Goal: Transaction & Acquisition: Purchase product/service

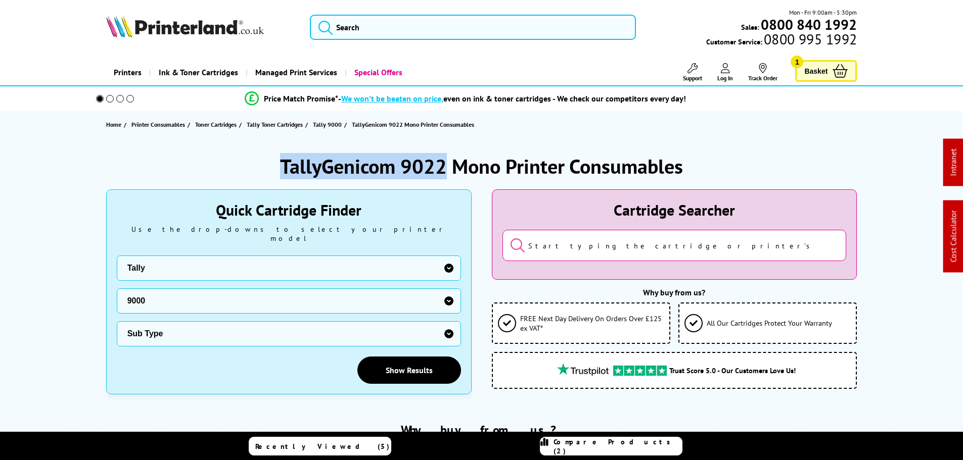
drag, startPoint x: 447, startPoint y: 167, endPoint x: 261, endPoint y: 159, distance: 185.7
click at [263, 161] on div "TallyGenicom 9022 Mono Printer Consumables" at bounding box center [481, 166] width 751 height 26
copy h1 "TallyGenicom 9022"
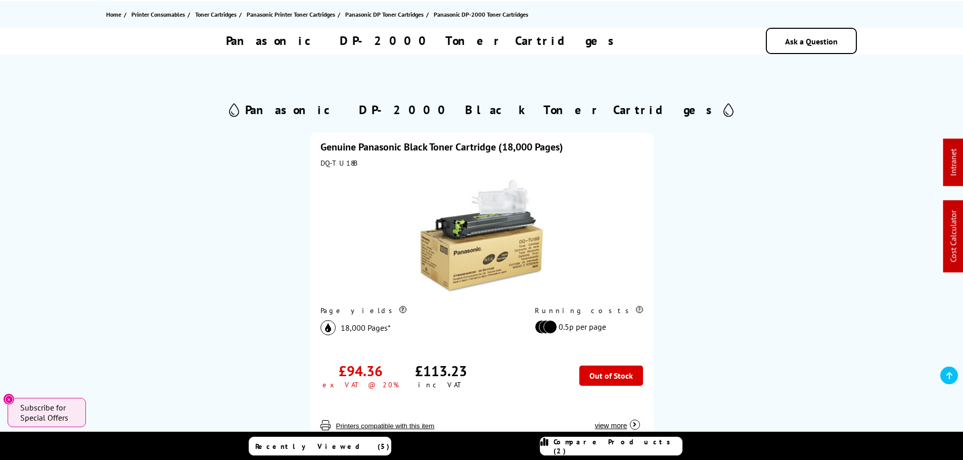
scroll to position [101, 0]
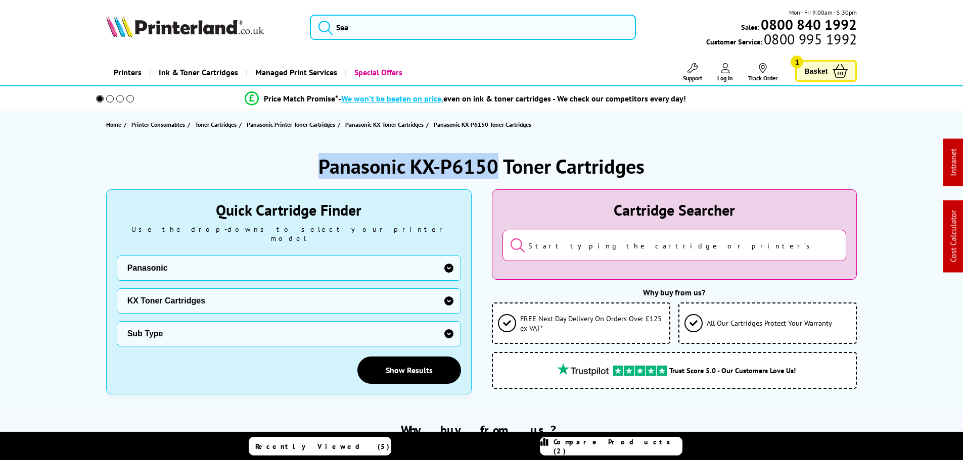
drag, startPoint x: 497, startPoint y: 166, endPoint x: 258, endPoint y: 157, distance: 239.7
click at [258, 157] on div "Panasonic KX-P6150 Toner Cartridges" at bounding box center [481, 166] width 751 height 26
copy h1 "Panasonic KX-P6150"
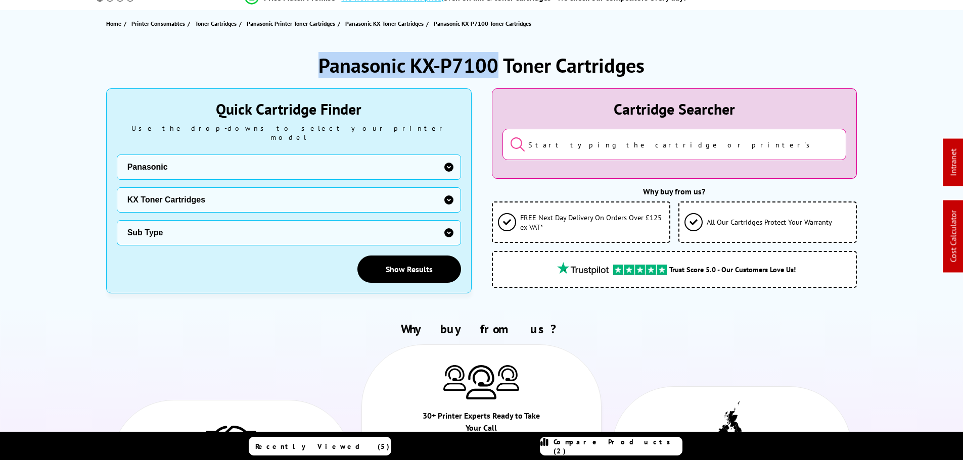
drag, startPoint x: 460, startPoint y: 63, endPoint x: 284, endPoint y: 69, distance: 176.5
click at [282, 63] on div "Panasonic KX-P7100 Toner Cartridges" at bounding box center [481, 65] width 751 height 26
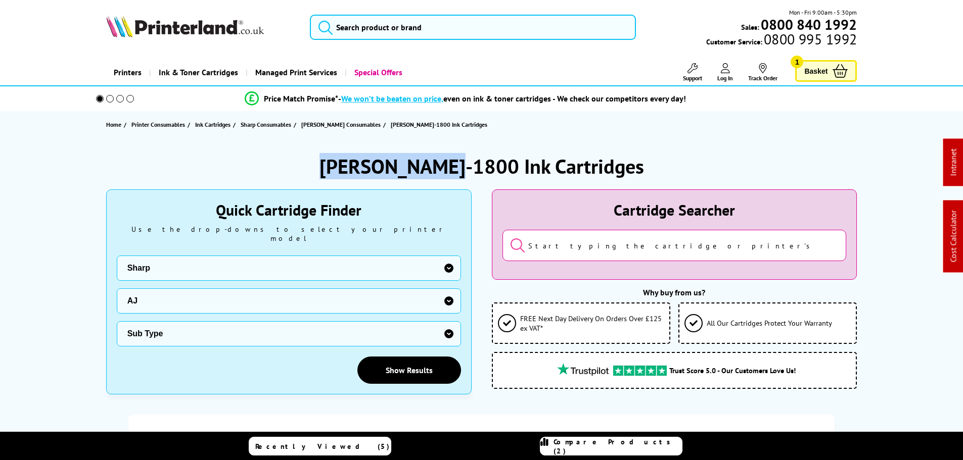
drag, startPoint x: 483, startPoint y: 165, endPoint x: 303, endPoint y: 158, distance: 180.6
click at [326, 165] on div "Sharp AJ-1800 Ink Cartridges" at bounding box center [481, 166] width 751 height 26
copy h1 "Sharp AJ-1800"
